Goal: Information Seeking & Learning: Learn about a topic

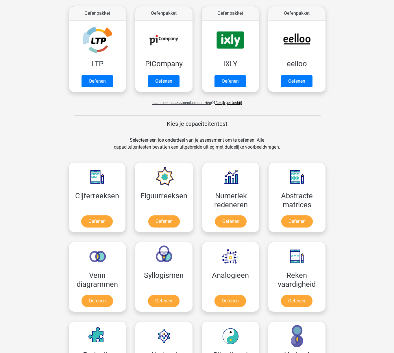
scroll to position [170, 0]
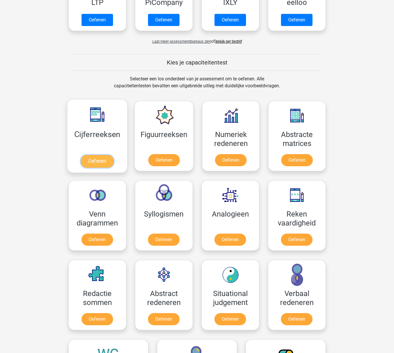
click at [99, 160] on link "Oefenen" at bounding box center [97, 161] width 33 height 13
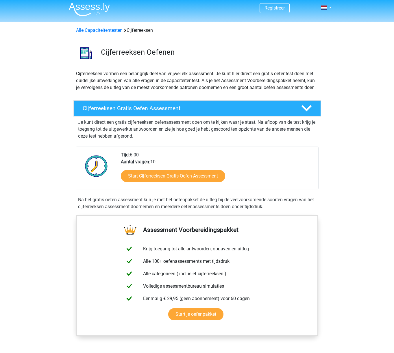
scroll to position [2, 0]
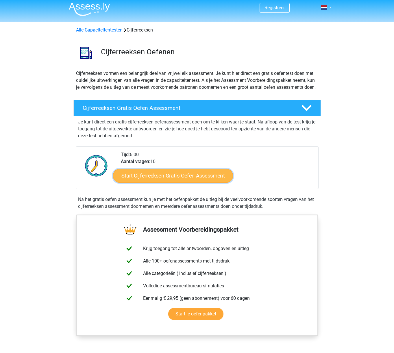
click at [171, 182] on link "Start Cijferreeksen Gratis Oefen Assessment" at bounding box center [173, 175] width 120 height 14
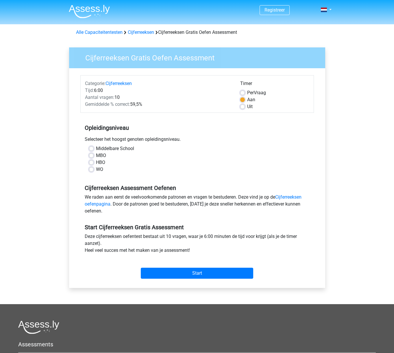
click at [96, 163] on label "HBO" at bounding box center [100, 162] width 9 height 7
click at [92, 163] on input "HBO" at bounding box center [91, 162] width 5 height 6
radio input "true"
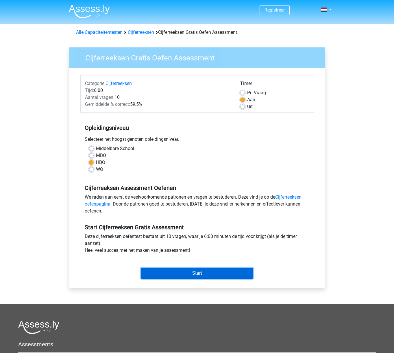
click at [198, 274] on input "Start" at bounding box center [197, 273] width 112 height 11
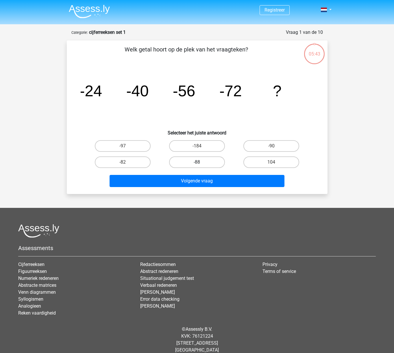
click at [195, 159] on label "-88" at bounding box center [197, 162] width 56 height 12
click at [197, 162] on input "-88" at bounding box center [199, 164] width 4 height 4
radio input "true"
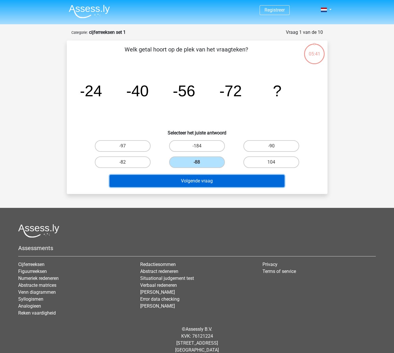
click at [218, 181] on button "Volgende vraag" at bounding box center [196, 181] width 175 height 12
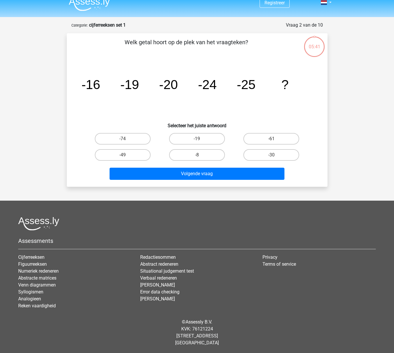
scroll to position [8, 0]
click at [272, 155] on input "-30" at bounding box center [273, 157] width 4 height 4
radio input "true"
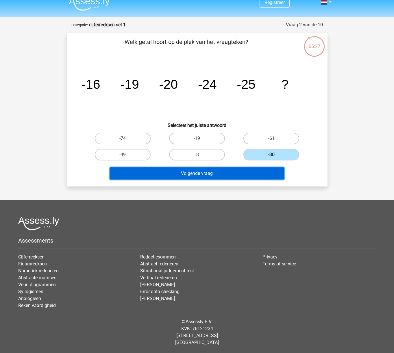
click at [243, 174] on button "Volgende vraag" at bounding box center [196, 173] width 175 height 12
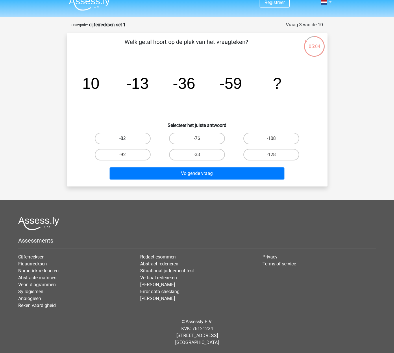
click at [120, 138] on label "-82" at bounding box center [123, 139] width 56 height 12
click at [122, 138] on input "-82" at bounding box center [124, 140] width 4 height 4
radio input "true"
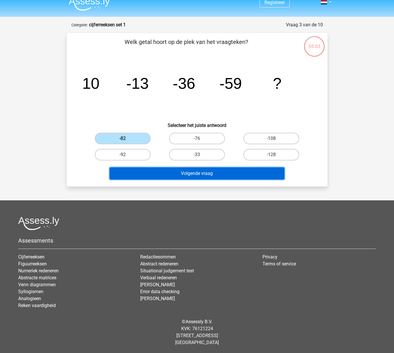
click at [216, 171] on button "Volgende vraag" at bounding box center [196, 173] width 175 height 12
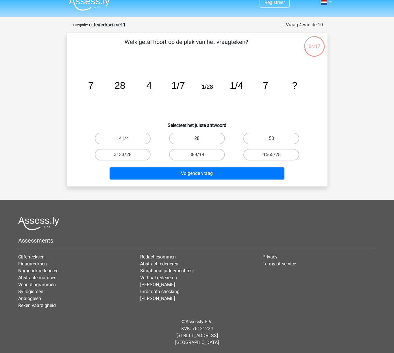
click at [209, 139] on label "28" at bounding box center [197, 139] width 56 height 12
click at [200, 139] on input "28" at bounding box center [199, 140] width 4 height 4
radio input "true"
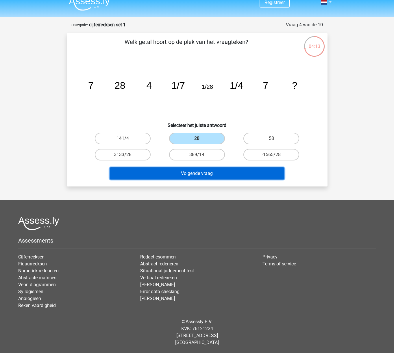
click at [218, 172] on button "Volgende vraag" at bounding box center [196, 173] width 175 height 12
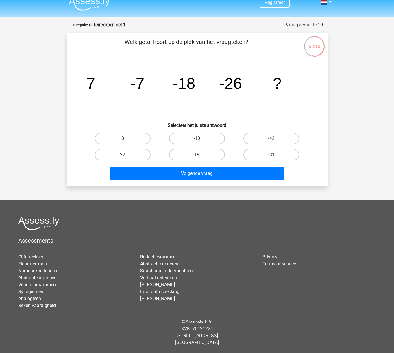
click at [274, 156] on input "-31" at bounding box center [273, 157] width 4 height 4
radio input "true"
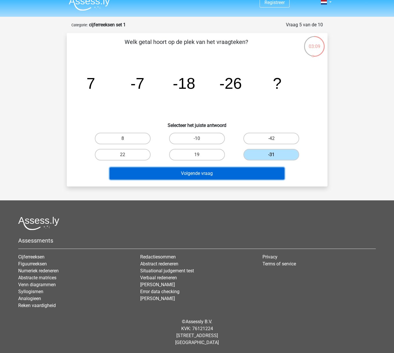
click at [231, 175] on button "Volgende vraag" at bounding box center [196, 173] width 175 height 12
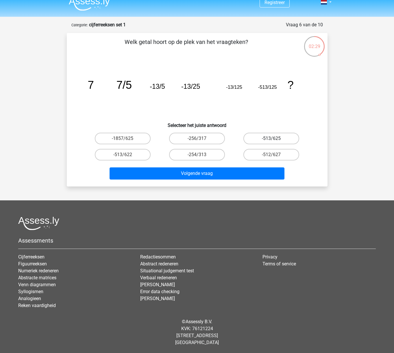
click at [259, 138] on label "-513/625" at bounding box center [271, 139] width 56 height 12
click at [271, 138] on input "-513/625" at bounding box center [273, 140] width 4 height 4
radio input "true"
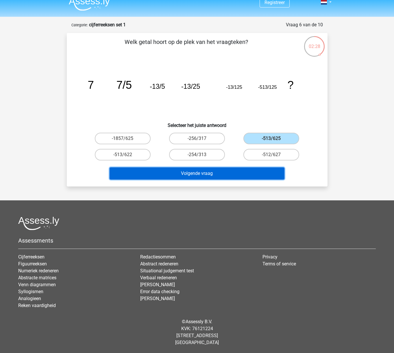
click at [224, 175] on button "Volgende vraag" at bounding box center [196, 173] width 175 height 12
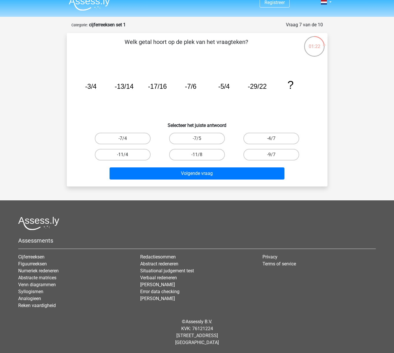
click at [131, 153] on label "-11/4" at bounding box center [123, 155] width 56 height 12
click at [126, 155] on input "-11/4" at bounding box center [124, 157] width 4 height 4
radio input "true"
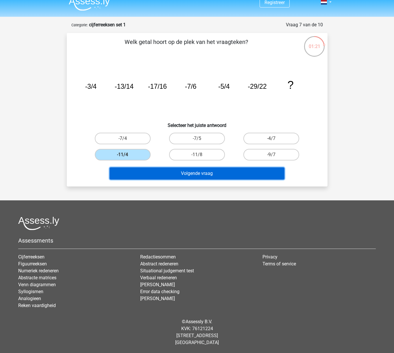
click at [226, 172] on button "Volgende vraag" at bounding box center [196, 173] width 175 height 12
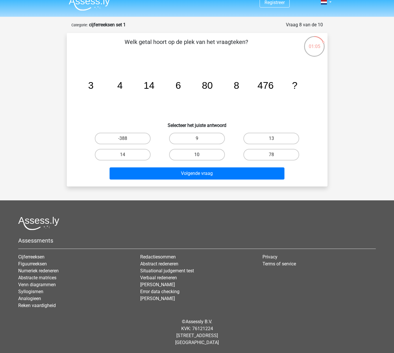
click at [184, 152] on label "10" at bounding box center [197, 155] width 56 height 12
click at [197, 155] on input "10" at bounding box center [199, 157] width 4 height 4
radio input "true"
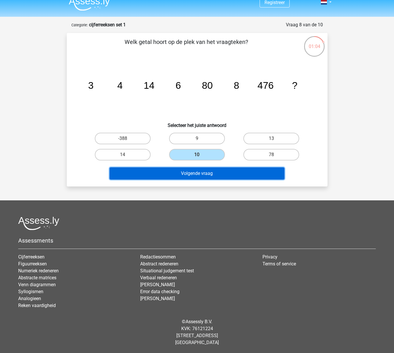
click at [197, 174] on button "Volgende vraag" at bounding box center [196, 173] width 175 height 12
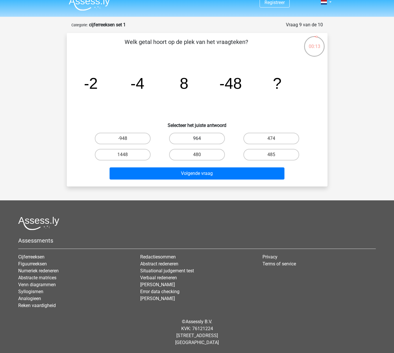
click at [215, 138] on label "964" at bounding box center [197, 139] width 56 height 12
click at [200, 138] on input "964" at bounding box center [199, 140] width 4 height 4
radio input "true"
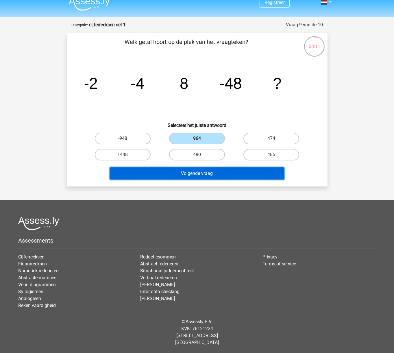
click at [222, 173] on button "Volgende vraag" at bounding box center [196, 173] width 175 height 12
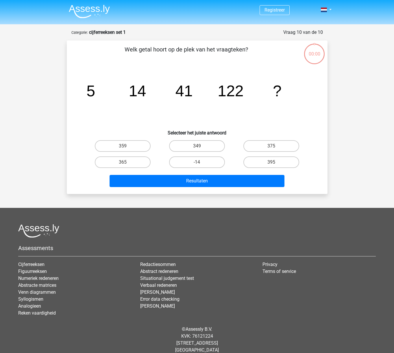
scroll to position [8, 0]
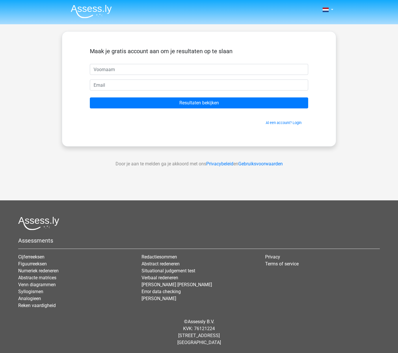
click at [105, 68] on input "text" at bounding box center [199, 69] width 218 height 11
type input "Ann Peeters"
click at [147, 87] on input "email" at bounding box center [199, 84] width 218 height 11
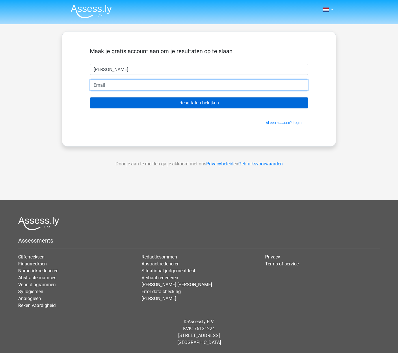
type input "annzie@telenet.be"
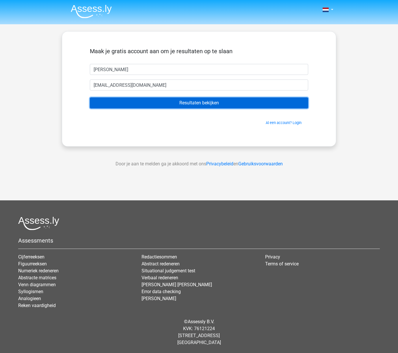
click at [197, 103] on input "Resultaten bekijken" at bounding box center [199, 102] width 218 height 11
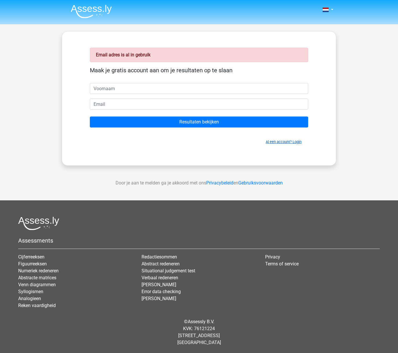
click at [284, 142] on link "Al een account? Login" at bounding box center [284, 142] width 36 height 4
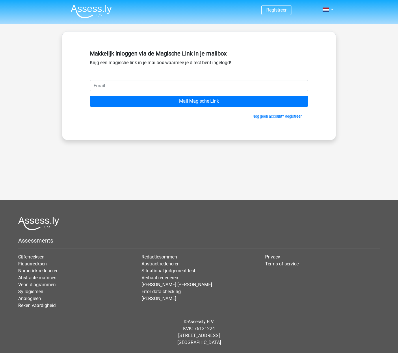
click at [134, 86] on input "email" at bounding box center [199, 85] width 218 height 11
type input "[EMAIL_ADDRESS][DOMAIN_NAME]"
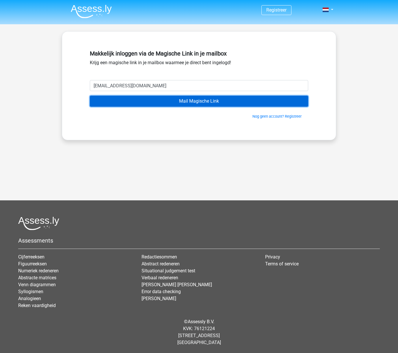
click at [190, 101] on input "Mail Magische Link" at bounding box center [199, 101] width 218 height 11
